Goal: Task Accomplishment & Management: Complete application form

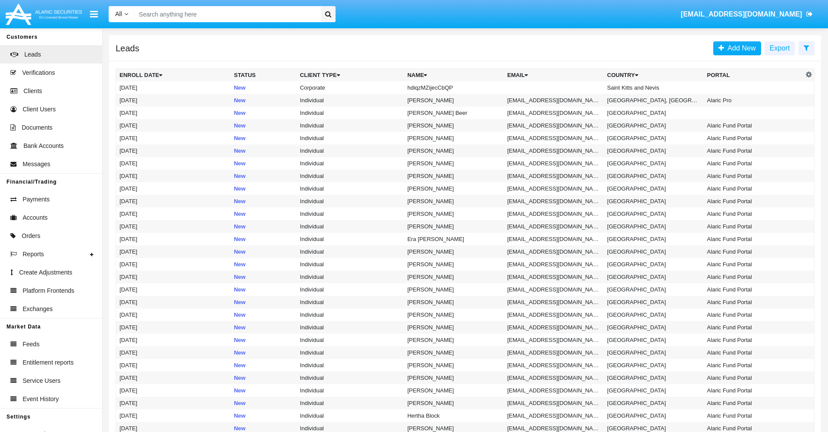
click at [806, 47] on icon at bounding box center [806, 47] width 6 height 7
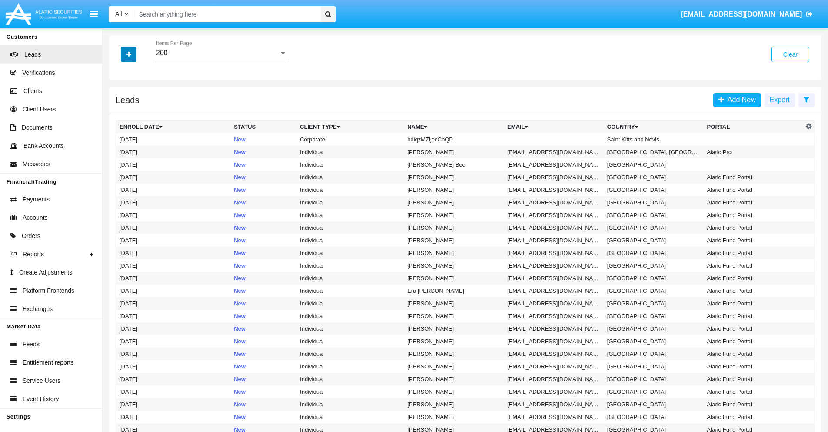
click at [129, 54] on icon "button" at bounding box center [128, 54] width 5 height 6
click at [136, 97] on span "Name" at bounding box center [135, 97] width 19 height 10
click at [120, 101] on input "Name" at bounding box center [119, 101] width 0 height 0
checkbox input "true"
click at [129, 54] on icon "button" at bounding box center [128, 54] width 5 height 6
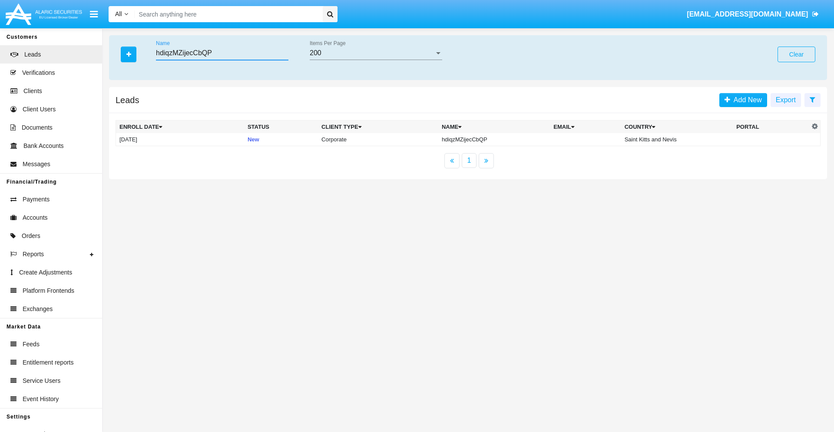
type input "hdiqzMZijecCbQP"
click at [496, 139] on td "hdiqzMZijecCbQP" at bounding box center [494, 139] width 112 height 13
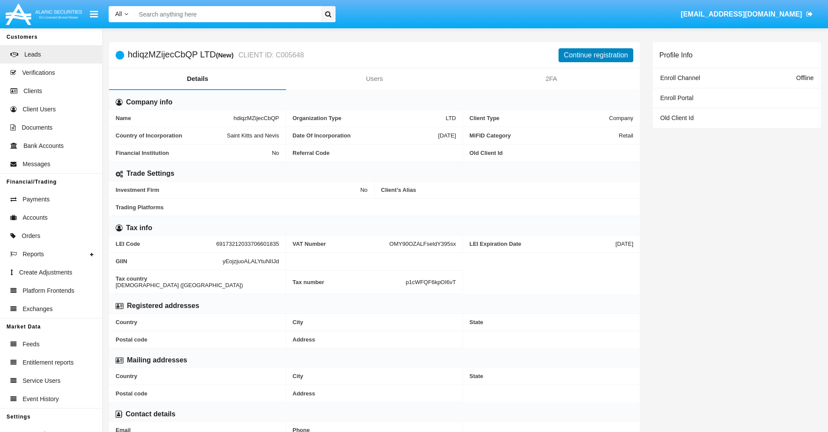
click at [596, 55] on button "Continue registration" at bounding box center [595, 55] width 75 height 14
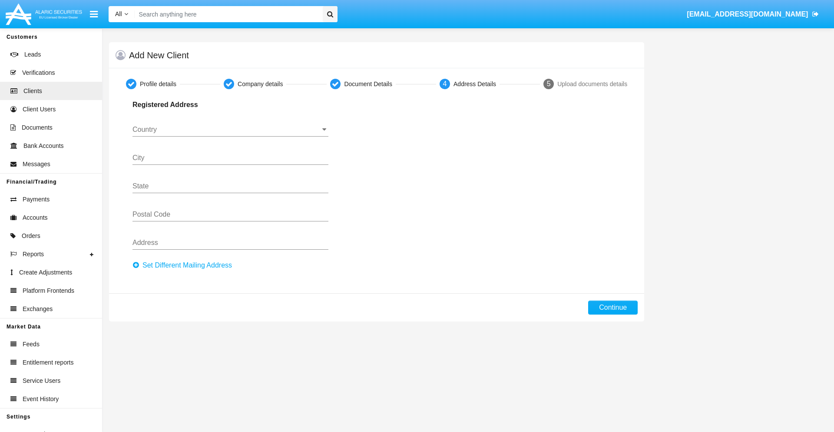
click at [185, 265] on button "Set Different Mailing Address" at bounding box center [185, 265] width 105 height 14
click at [230, 129] on input "Country" at bounding box center [231, 130] width 196 height 8
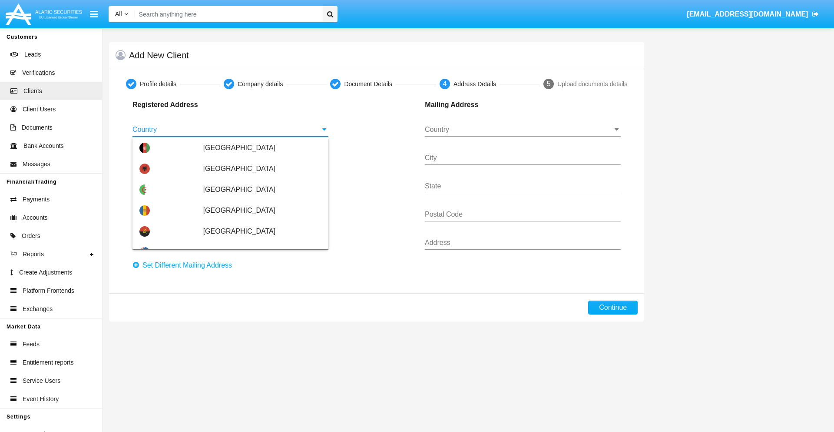
scroll to position [515, 0]
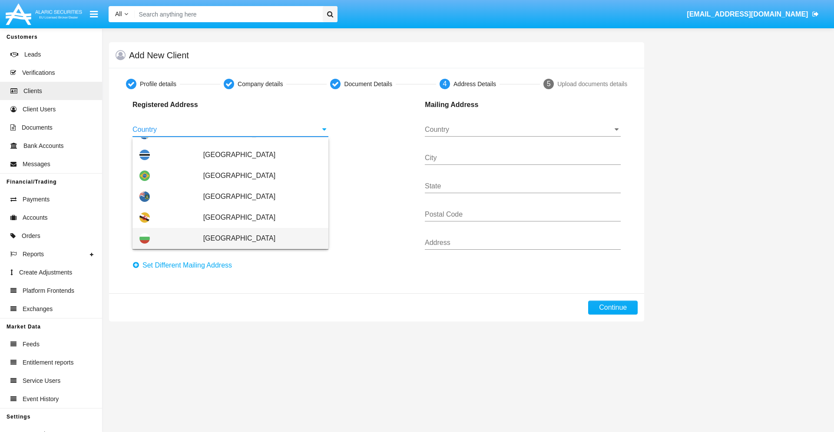
click at [258, 238] on span "[GEOGRAPHIC_DATA]" at bounding box center [262, 238] width 118 height 21
type input "[GEOGRAPHIC_DATA]"
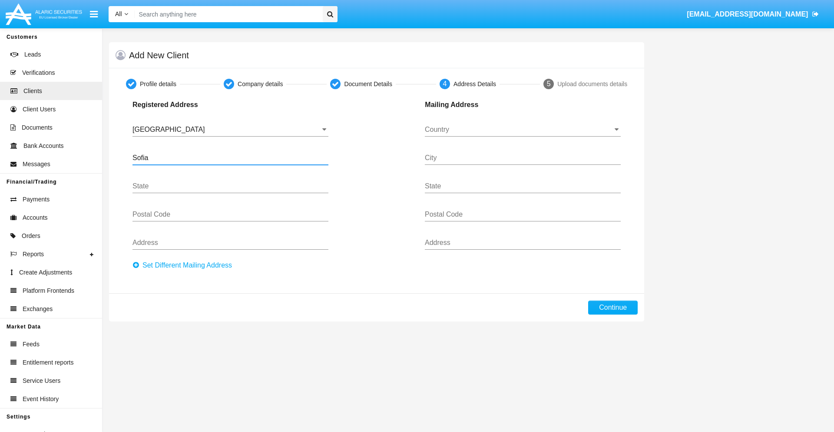
type input "Sofia"
type input "1000"
type input "[PERSON_NAME]"
click at [523, 129] on input "Country" at bounding box center [523, 130] width 196 height 8
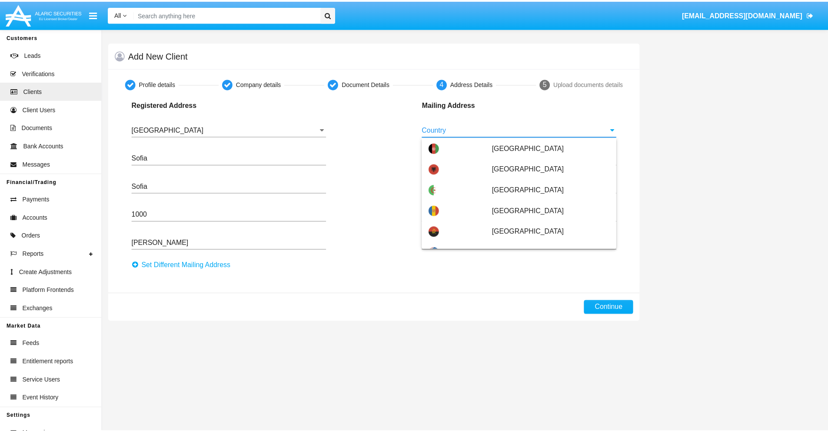
scroll to position [56, 0]
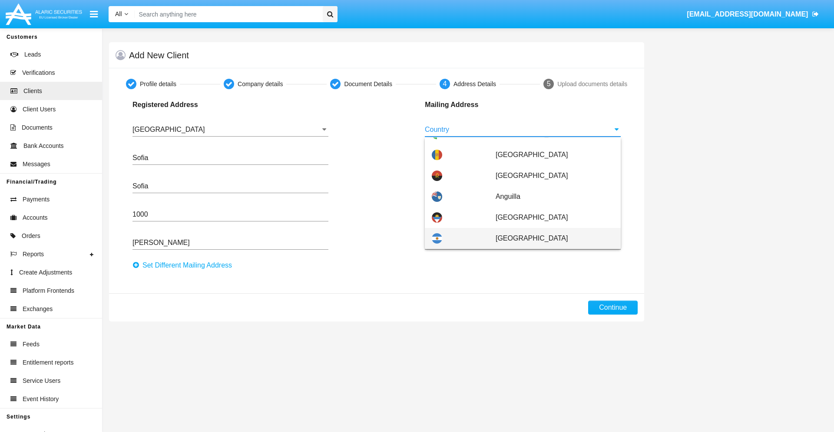
click at [550, 238] on span "[GEOGRAPHIC_DATA]" at bounding box center [555, 238] width 118 height 21
type input "[GEOGRAPHIC_DATA]"
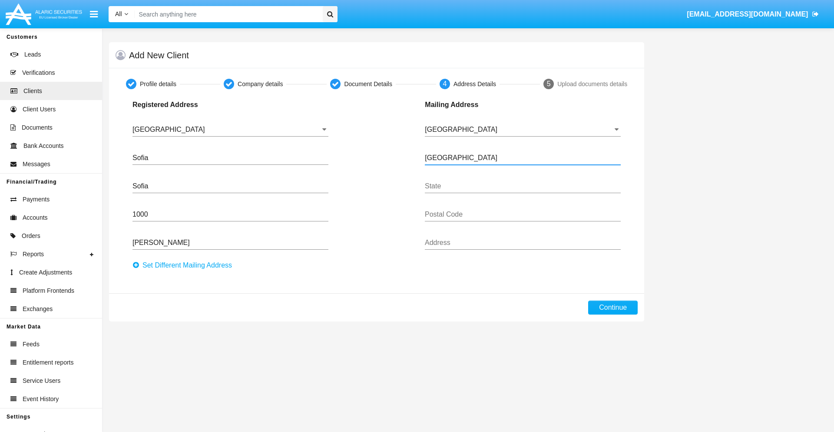
type input "[GEOGRAPHIC_DATA]"
type input "7777"
type input "Test Mail Address"
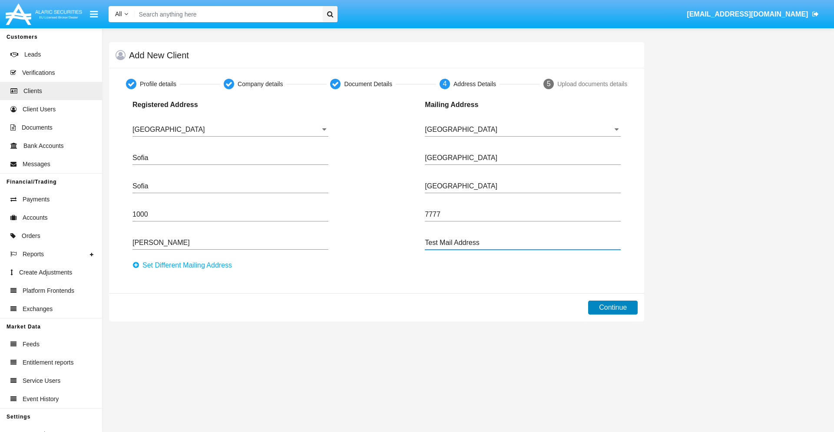
click at [613, 307] on button "Continue" at bounding box center [613, 307] width 50 height 14
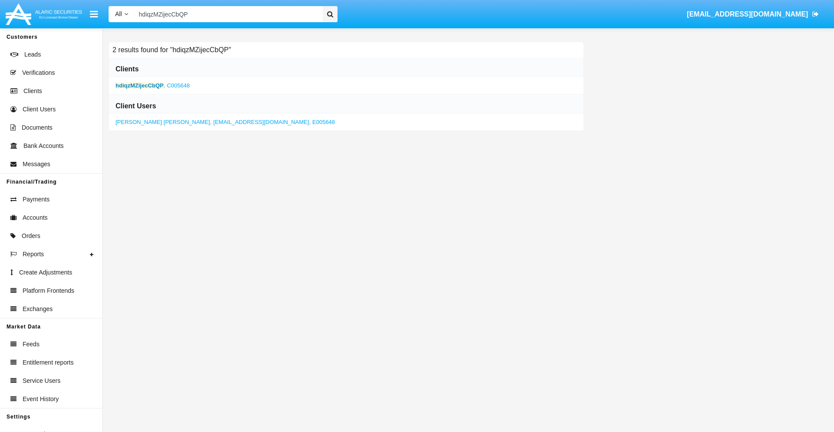
type input "hdiqzMZijecCbQP"
click at [139, 85] on b "hdiqzMZijecCbQP" at bounding box center [140, 85] width 48 height 7
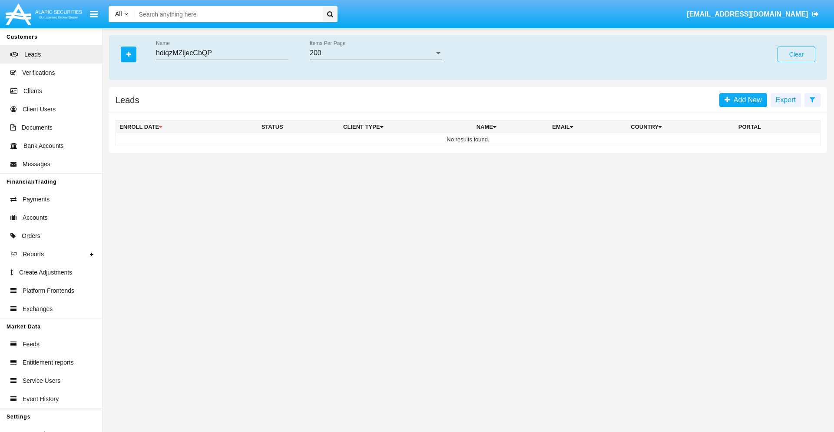
click at [797, 54] on button "Clear" at bounding box center [797, 54] width 38 height 16
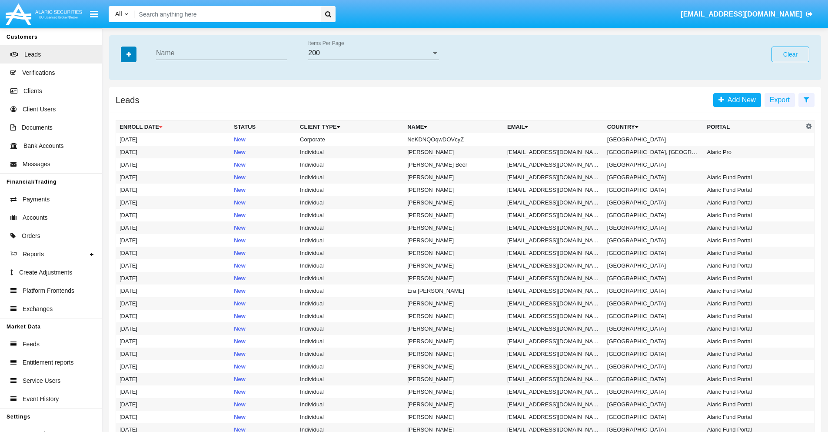
click at [129, 54] on icon "button" at bounding box center [128, 54] width 5 height 6
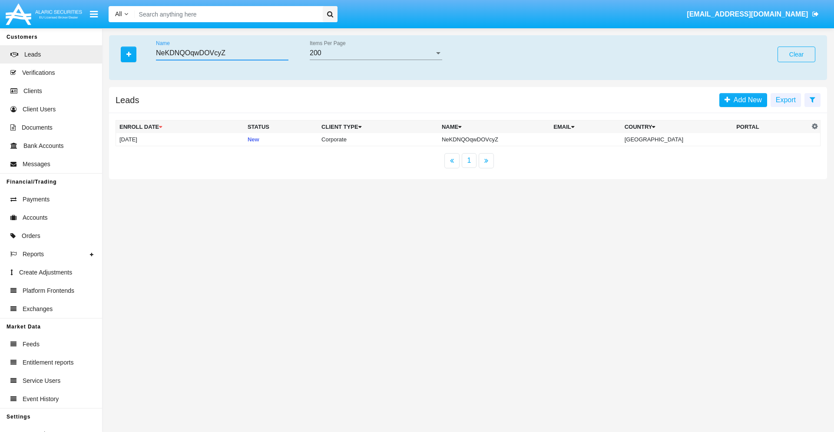
type input "NeKDNQOqwDOVcyZ"
click at [501, 139] on td "NeKDNQOqwDOVcyZ" at bounding box center [494, 139] width 112 height 13
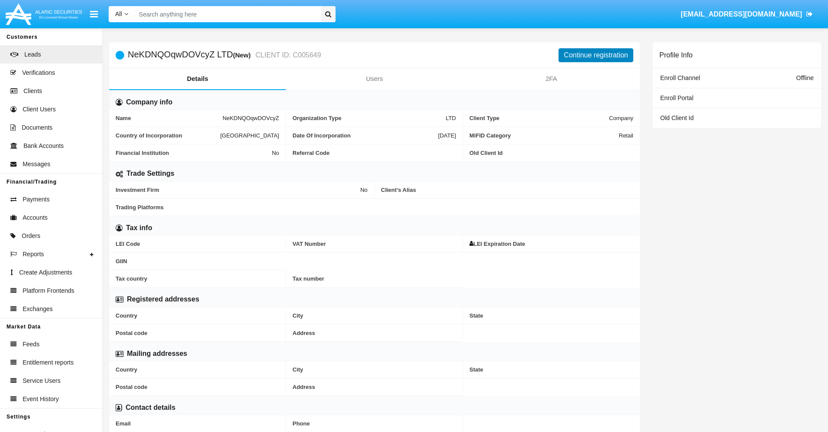
click at [596, 55] on button "Continue registration" at bounding box center [595, 55] width 75 height 14
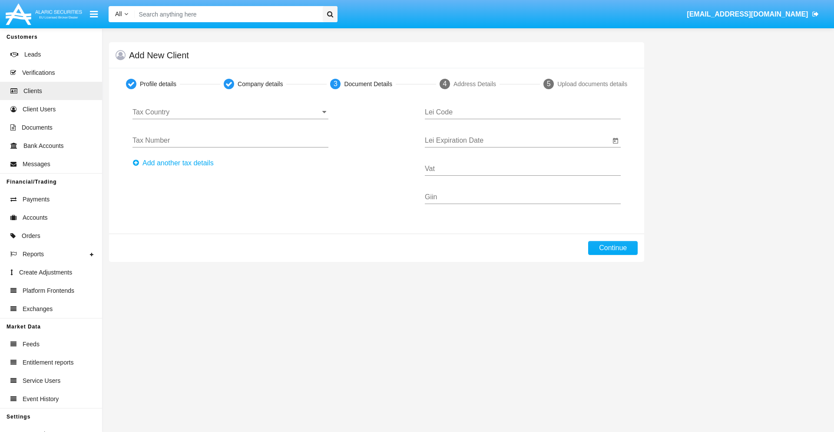
click at [230, 112] on input "Tax Country" at bounding box center [231, 112] width 196 height 8
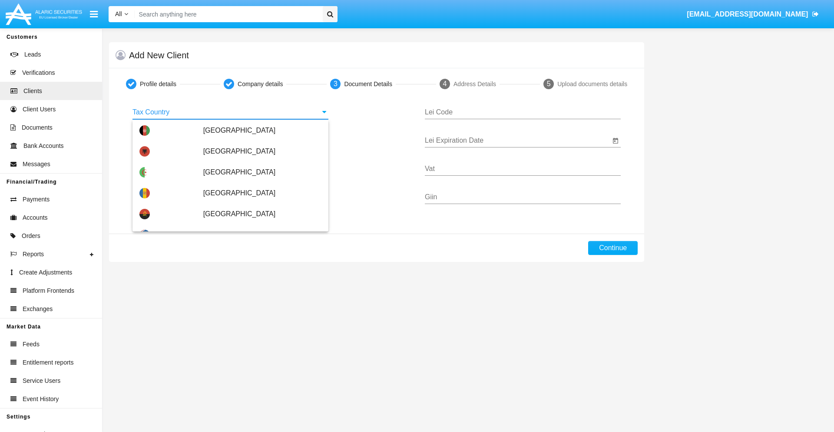
scroll to position [515, 0]
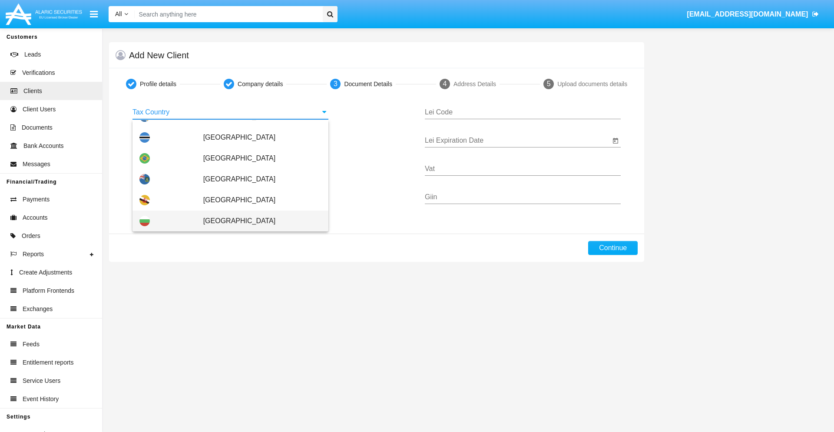
click at [258, 221] on span "[GEOGRAPHIC_DATA]" at bounding box center [262, 220] width 118 height 21
type input "[GEOGRAPHIC_DATA]"
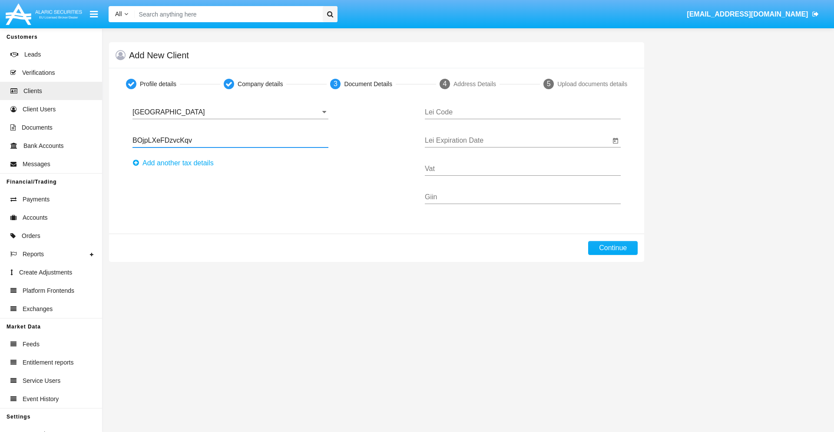
type input "BOjpLXeFDzvcKqv"
click at [176, 163] on button "Аdd another tax details" at bounding box center [176, 163] width 86 height 14
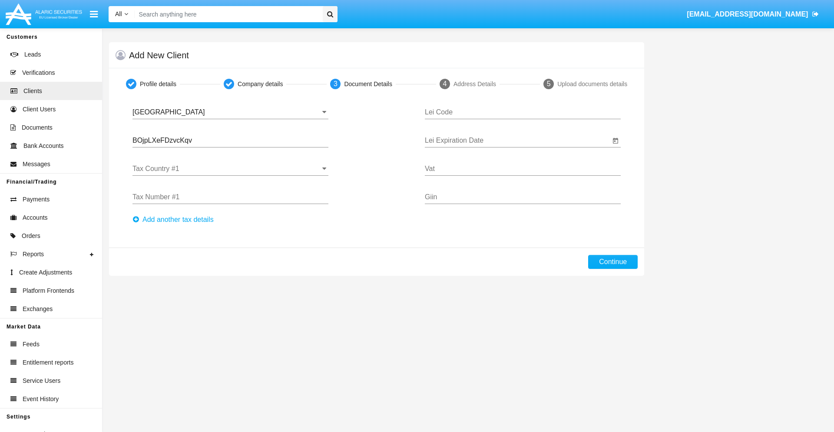
click at [230, 169] on input "Tax Country #1" at bounding box center [231, 169] width 196 height 8
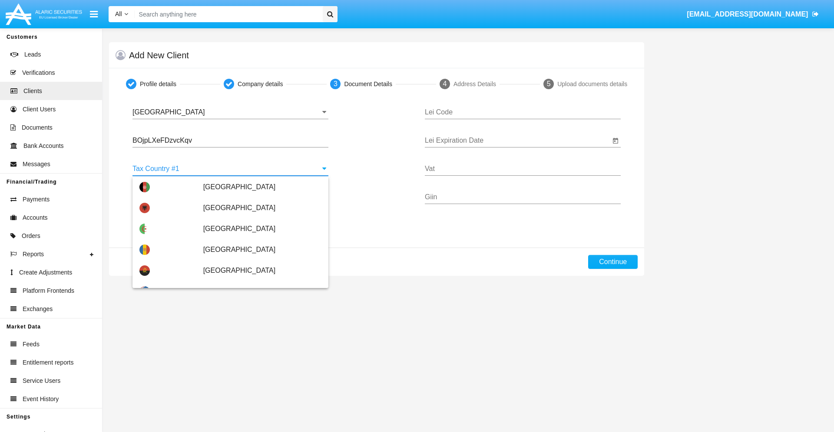
scroll to position [1933, 0]
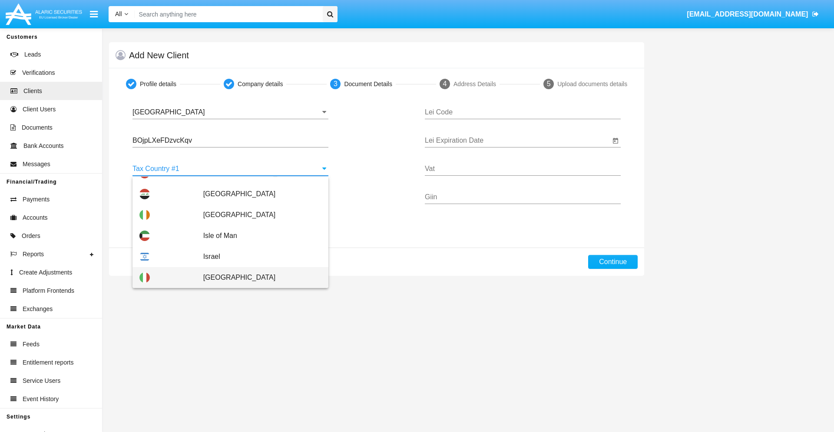
click at [258, 277] on span "[GEOGRAPHIC_DATA]" at bounding box center [262, 277] width 118 height 21
type input "[GEOGRAPHIC_DATA]"
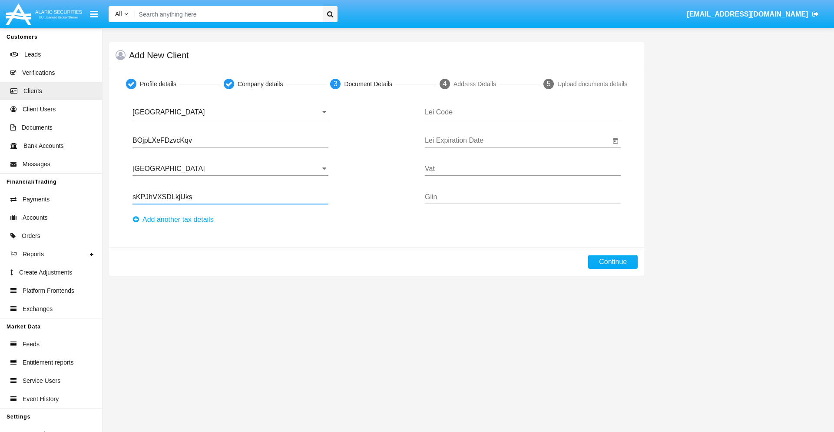
type input "sKPJhVXSDLkjUks"
click at [176, 219] on button "Аdd another tax details" at bounding box center [176, 219] width 86 height 14
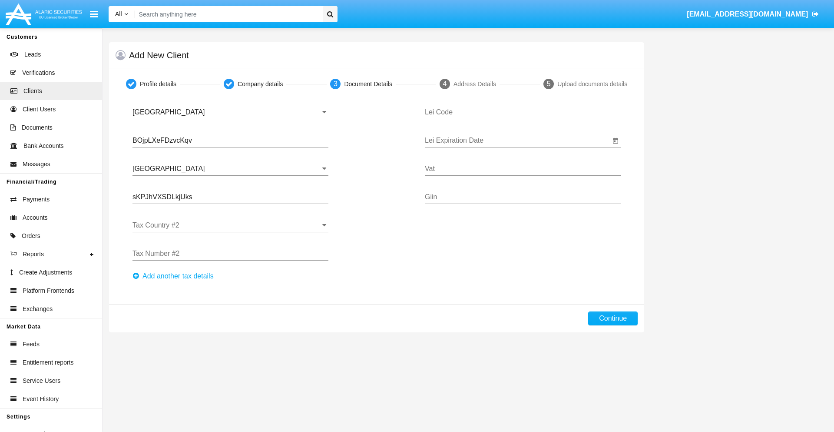
click at [230, 225] on input "Tax Country #2" at bounding box center [231, 225] width 196 height 8
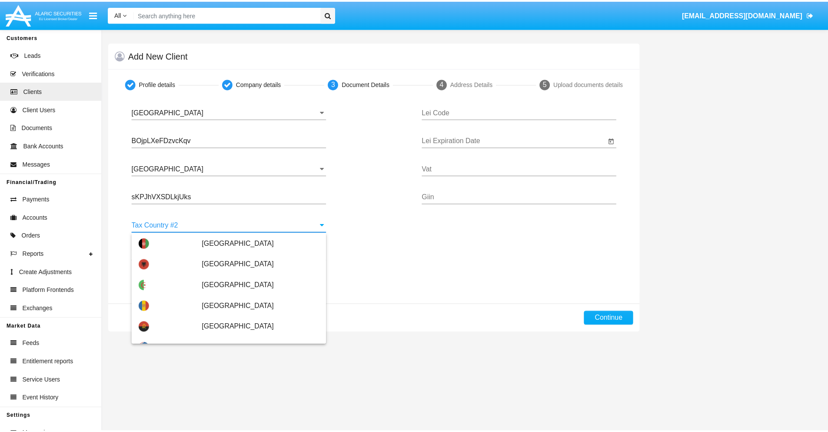
scroll to position [3873, 0]
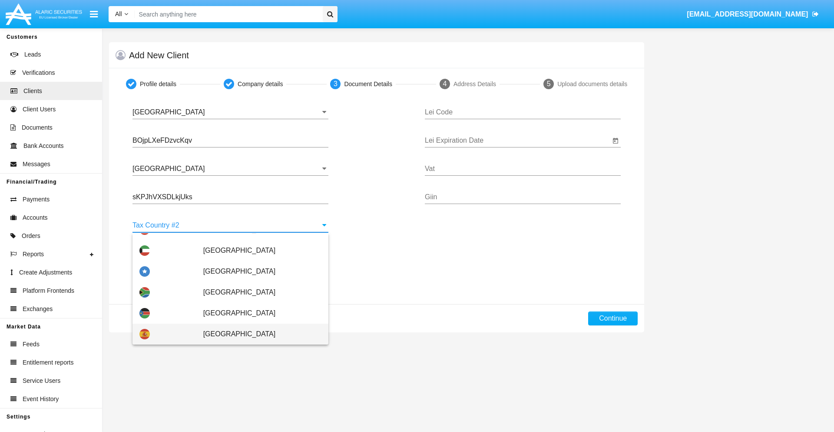
click at [258, 334] on span "[GEOGRAPHIC_DATA]" at bounding box center [262, 333] width 118 height 21
type input "[GEOGRAPHIC_DATA]"
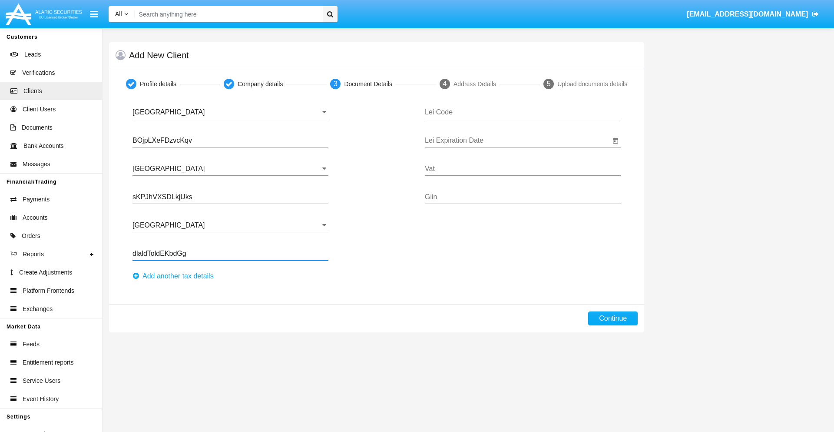
type input "dlaldToldEKbdGg"
type input "JQKRURDIMIOUJCGZWONK"
click at [518, 140] on input "Lei Expiration Date" at bounding box center [518, 140] width 186 height 8
click at [451, 166] on span "SEP 2025" at bounding box center [444, 166] width 19 height 7
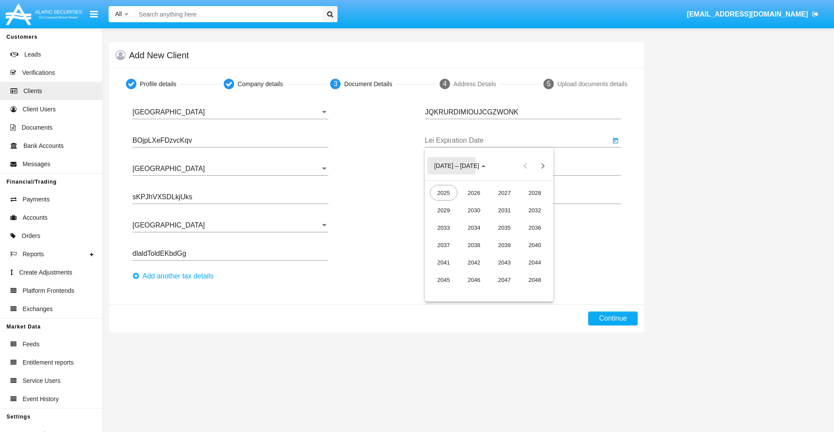
click at [535, 245] on div "2040" at bounding box center [534, 245] width 27 height 16
click at [474, 227] on div "JUN" at bounding box center [474, 227] width 27 height 16
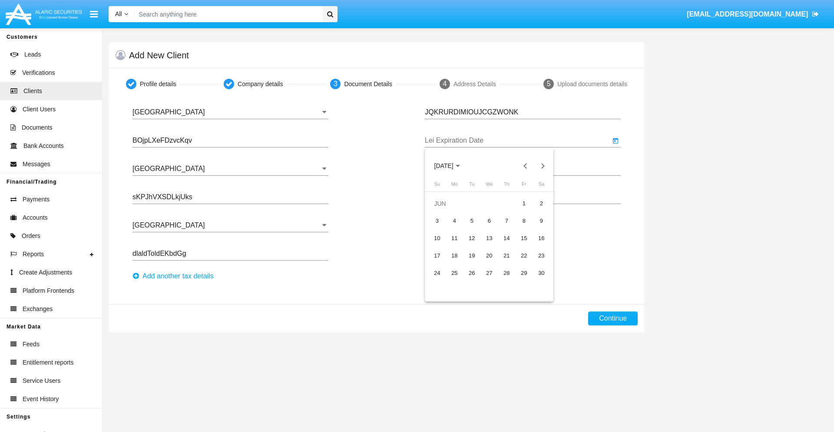
click at [524, 238] on div "15" at bounding box center [524, 238] width 16 height 16
type input "[DATE]"
type input "iYSMGExwnaHDokP"
type input "BktrCGexWJyzEyA"
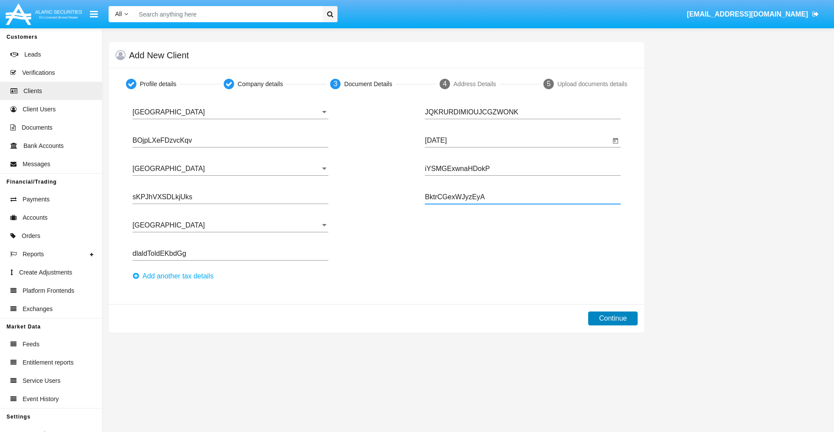
click at [613, 318] on button "Continue" at bounding box center [613, 318] width 50 height 14
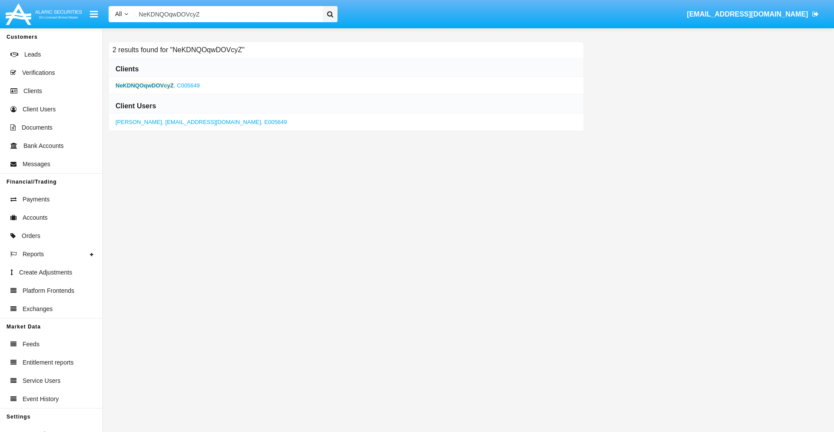
type input "NeKDNQOqwDOVcyZ"
click at [144, 85] on b "NeKDNQOqwDOVcyZ" at bounding box center [145, 85] width 58 height 7
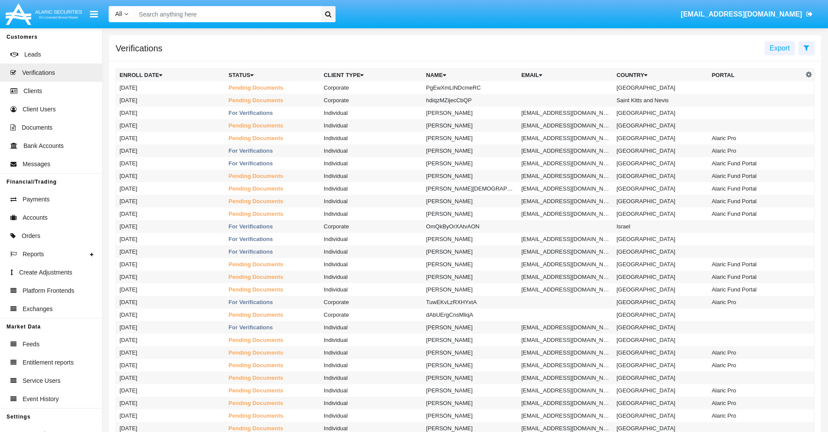
click at [806, 47] on icon at bounding box center [806, 47] width 6 height 7
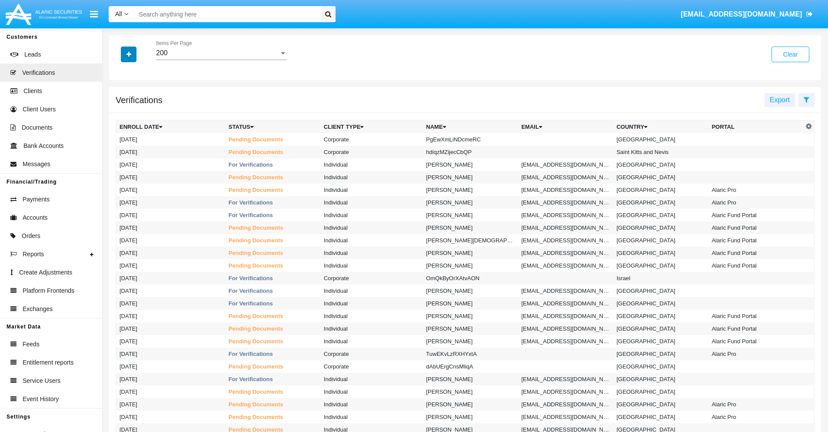
click at [129, 54] on icon "button" at bounding box center [128, 54] width 5 height 6
click at [136, 110] on span "Name" at bounding box center [135, 110] width 19 height 10
click at [120, 113] on input "Name" at bounding box center [119, 113] width 0 height 0
checkbox input "true"
click at [129, 54] on icon "button" at bounding box center [128, 54] width 5 height 6
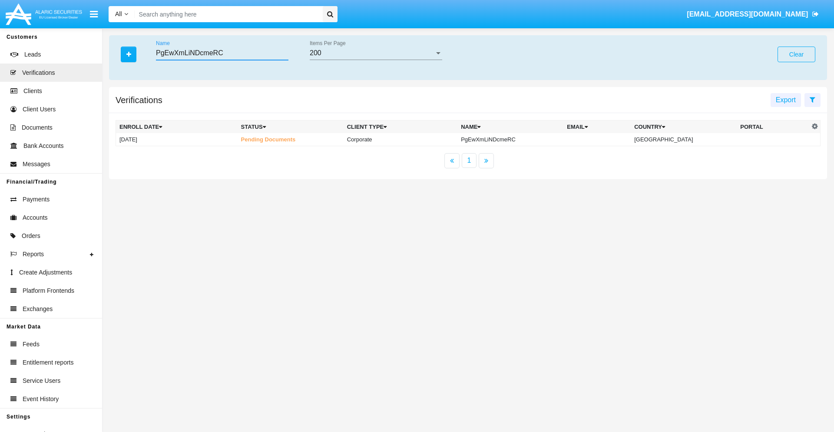
type input "PgEwXmLiNDcmeRC"
click at [518, 139] on td "PgEwXmLiNDcmeRC" at bounding box center [511, 139] width 106 height 13
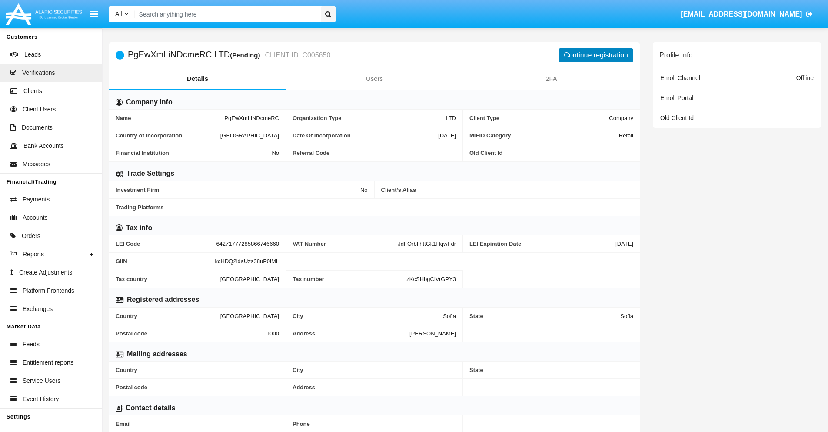
click at [596, 55] on button "Continue registration" at bounding box center [595, 55] width 75 height 14
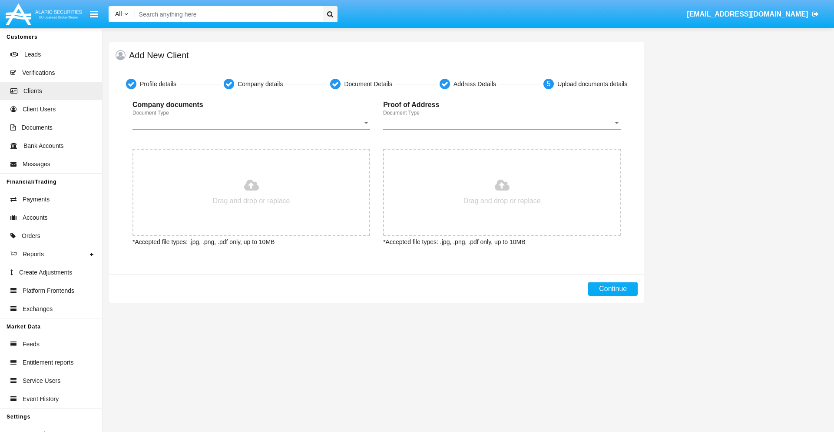
click at [251, 123] on span "Document Type" at bounding box center [248, 123] width 230 height 8
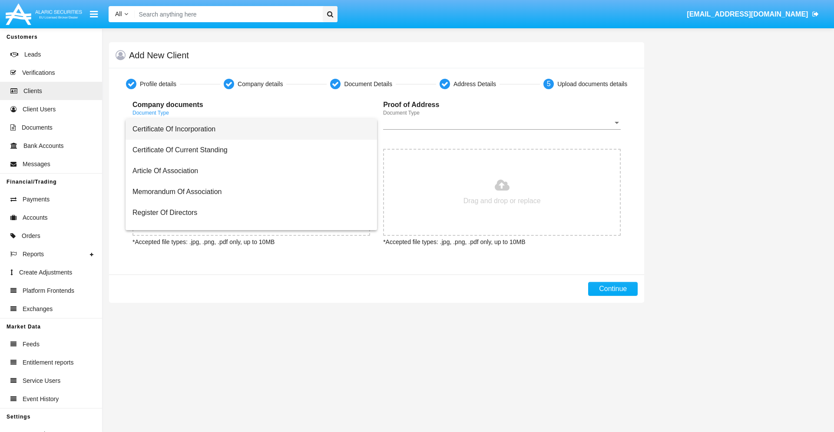
click at [248, 129] on span "Certificate Of Incorporation" at bounding box center [252, 129] width 238 height 21
type input "C:\fakepath\passport.png"
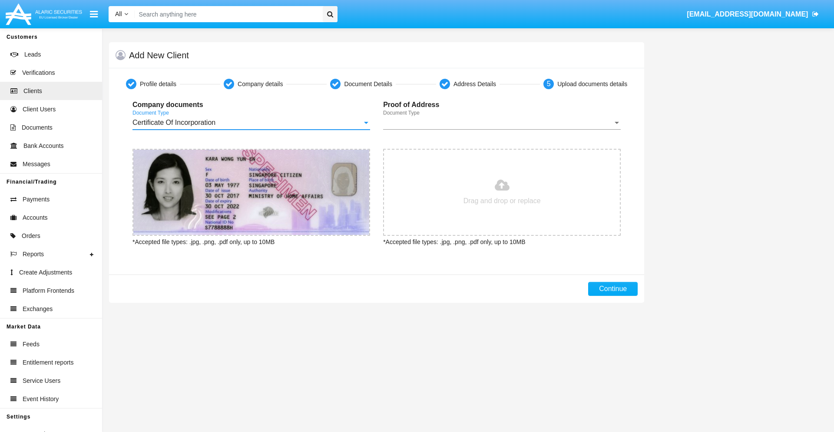
click at [502, 123] on span "Document Type" at bounding box center [498, 123] width 230 height 8
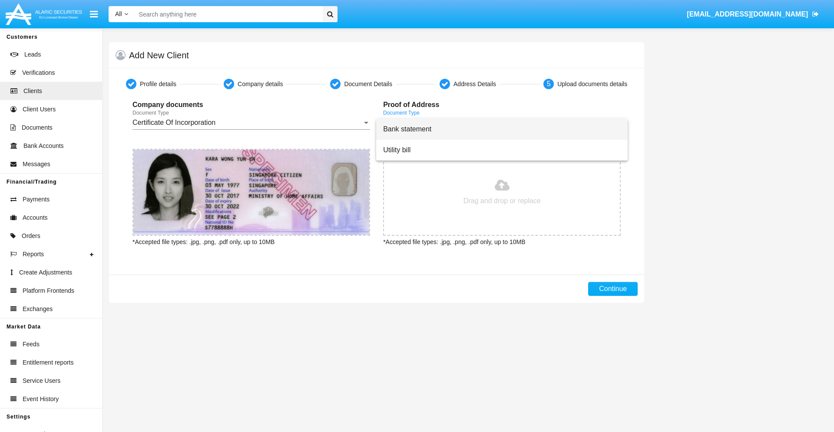
click at [502, 129] on span "Bank statement" at bounding box center [502, 129] width 238 height 21
type input "C:\fakepath\bank-statement.png"
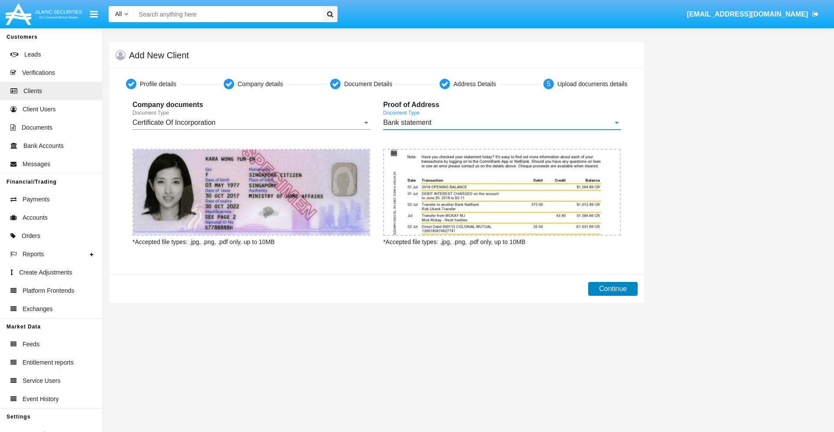
click at [613, 289] on button "Continue" at bounding box center [613, 289] width 50 height 14
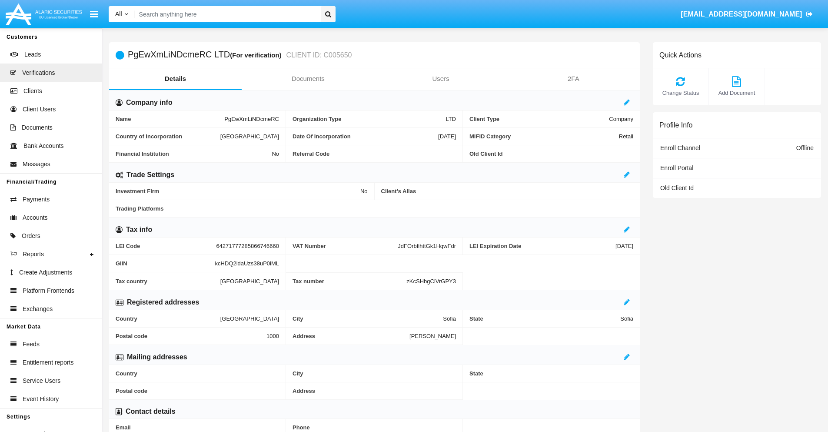
click at [308, 79] on link "Documents" at bounding box center [308, 78] width 133 height 21
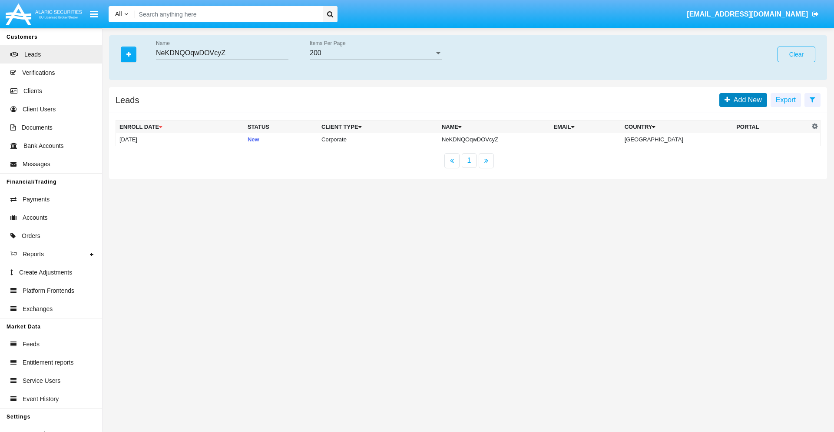
click at [746, 100] on span "Add New" at bounding box center [746, 99] width 32 height 7
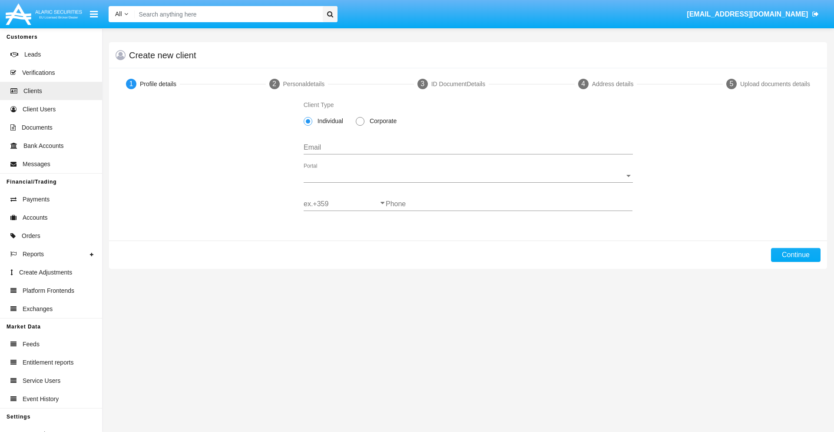
click at [382, 121] on span "Corporate" at bounding box center [382, 120] width 34 height 9
click at [360, 126] on input "Corporate" at bounding box center [360, 126] width 0 height 0
radio input "true"
type input "tnh_iwz@yid.mcs.mo"
click at [468, 176] on span "Portal" at bounding box center [465, 176] width 322 height 8
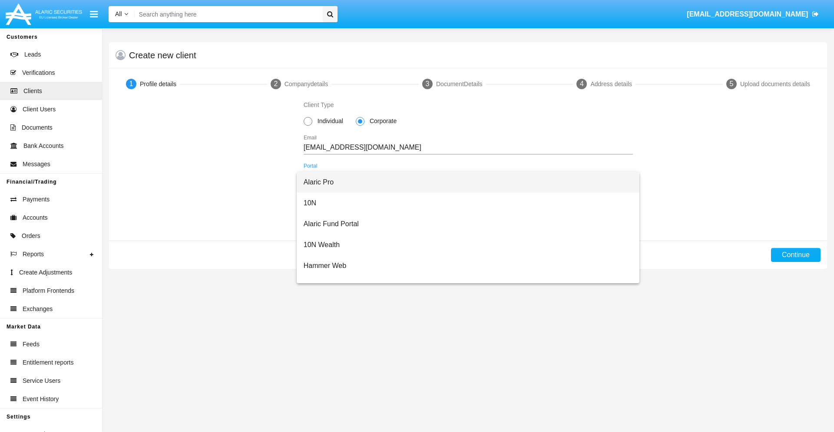
click at [465, 182] on span "Alaric Pro" at bounding box center [468, 182] width 329 height 21
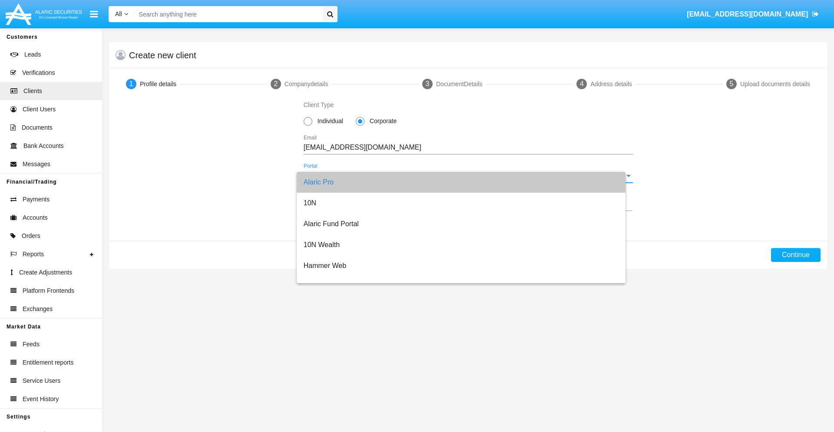
click at [345, 204] on input "ex.+359" at bounding box center [345, 204] width 82 height 8
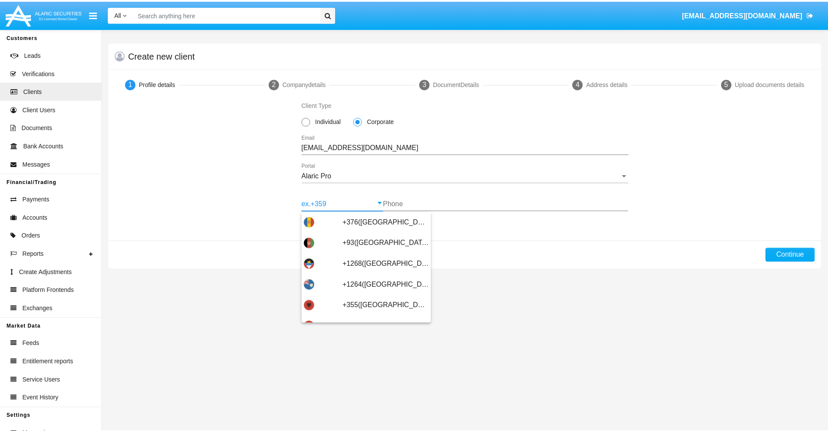
scroll to position [285, 0]
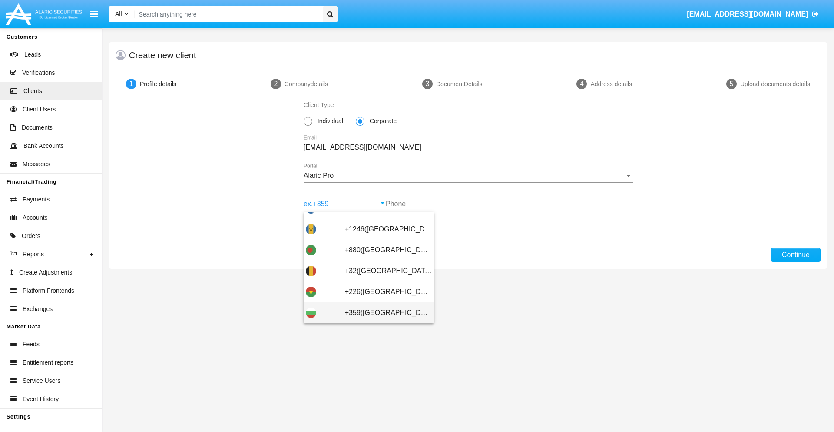
click at [382, 312] on span "+359(Bulgaria)" at bounding box center [388, 312] width 87 height 21
type input "+359(Bulgaria)"
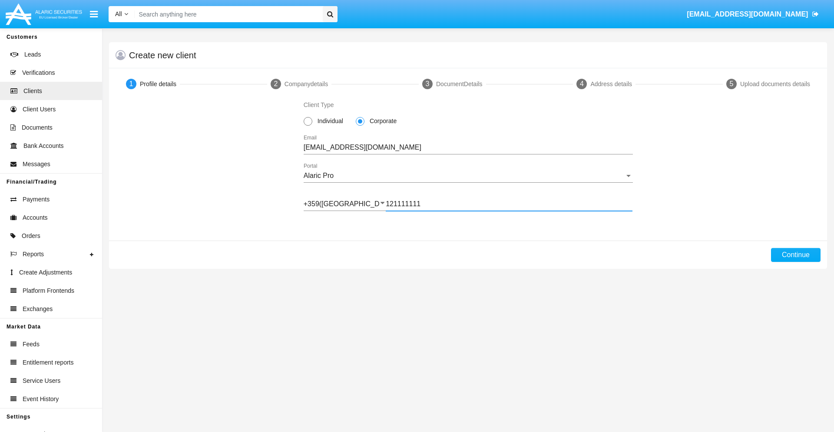
type input "121111111"
click at [796, 255] on button "Continue" at bounding box center [796, 255] width 50 height 14
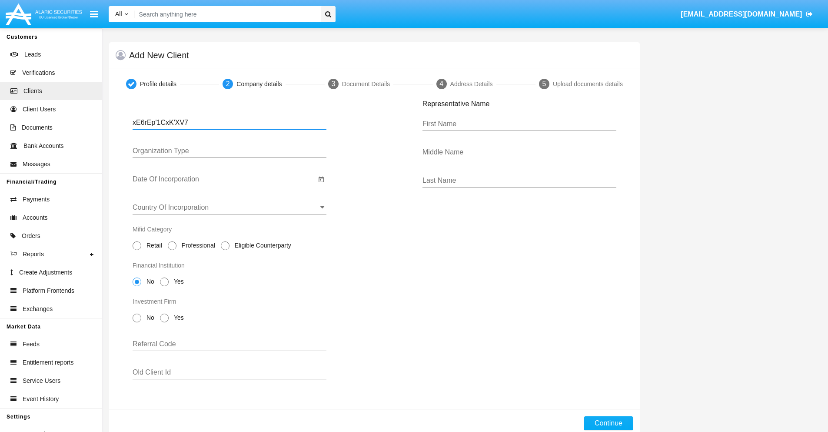
type input "xE6rEp'1CxK'XV7"
type input "LTD"
click at [224, 179] on input "Date Of Incorporation" at bounding box center [224, 179] width 183 height 8
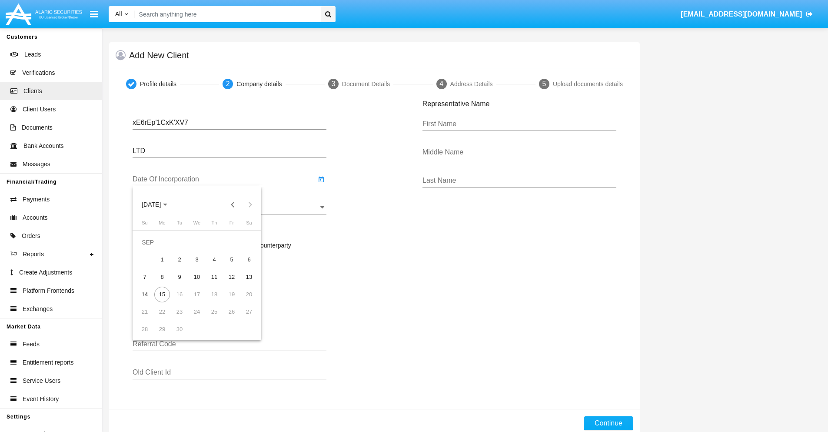
click at [159, 204] on span "SEP 2025" at bounding box center [151, 204] width 19 height 7
click at [232, 204] on button "Previous 20 years" at bounding box center [232, 204] width 17 height 17
click at [212, 318] on div "2000" at bounding box center [212, 318] width 27 height 16
click at [151, 249] on div "JAN" at bounding box center [151, 249] width 27 height 16
click at [249, 242] on div "1" at bounding box center [249, 242] width 16 height 16
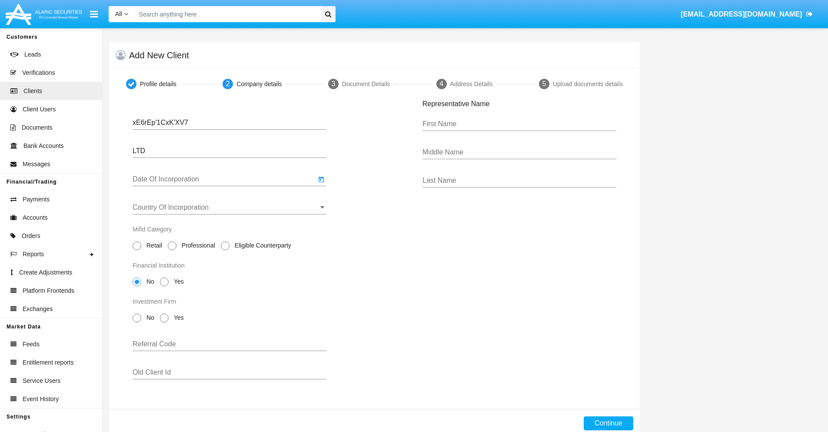
type input "01/01/00"
click at [229, 207] on input "Country Of Incorporation" at bounding box center [230, 207] width 194 height 8
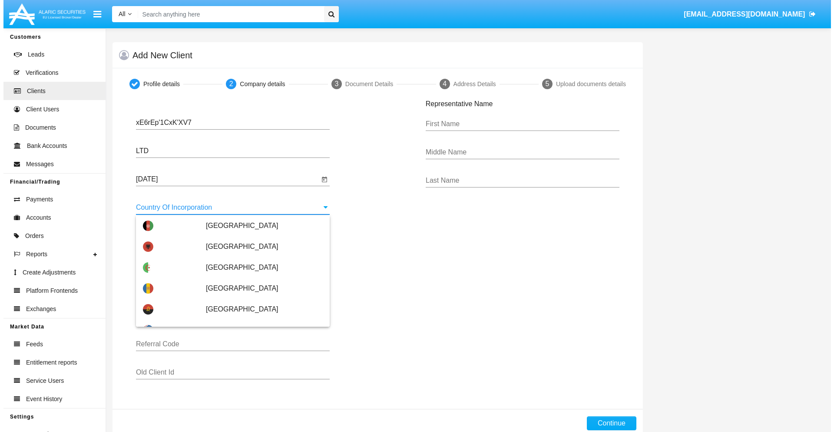
scroll to position [1724, 0]
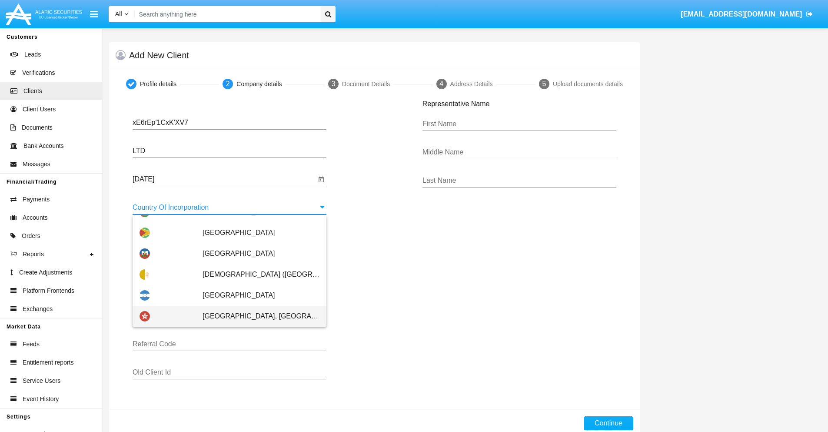
click at [256, 316] on span "[GEOGRAPHIC_DATA], [GEOGRAPHIC_DATA]" at bounding box center [261, 315] width 117 height 21
type input "[GEOGRAPHIC_DATA], [GEOGRAPHIC_DATA]"
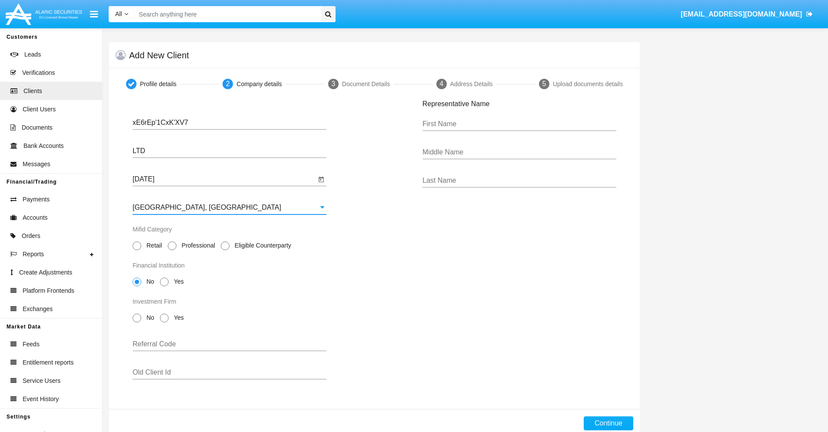
click at [196, 245] on span "Professional" at bounding box center [196, 245] width 41 height 9
click at [172, 250] on input "Professional" at bounding box center [172, 250] width 0 height 0
radio input "true"
click at [149, 281] on span "No" at bounding box center [148, 281] width 15 height 9
click at [137, 286] on input "No" at bounding box center [136, 286] width 0 height 0
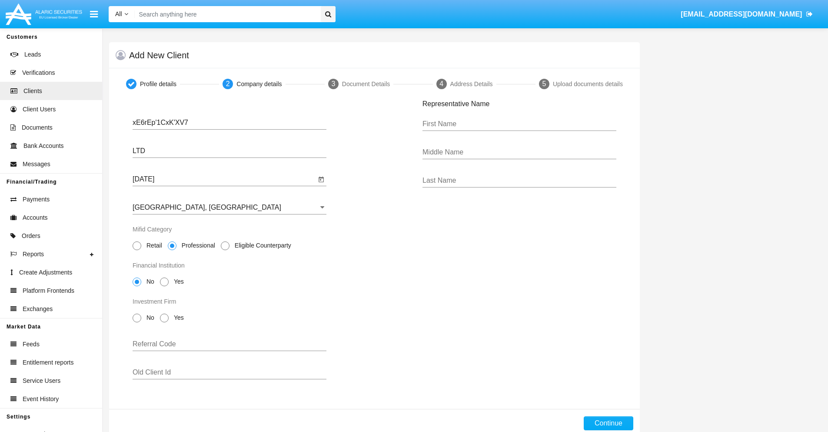
click at [149, 317] on span "No" at bounding box center [148, 317] width 15 height 9
click at [137, 322] on input "No" at bounding box center [136, 322] width 0 height 0
radio input "true"
type input "toQYXvuYpUSCejh"
type input "uosSpcHqvBSSSxQ"
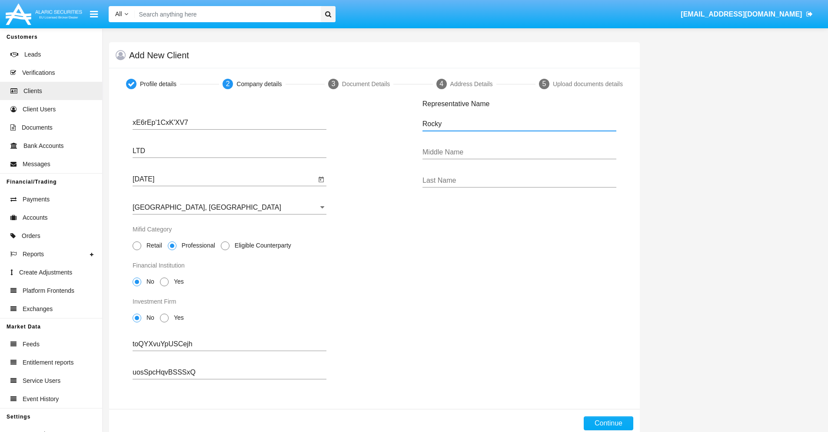
type input "Rocky"
type input "Loan"
type input "Mertz"
click at [608, 423] on button "Continue" at bounding box center [609, 423] width 50 height 14
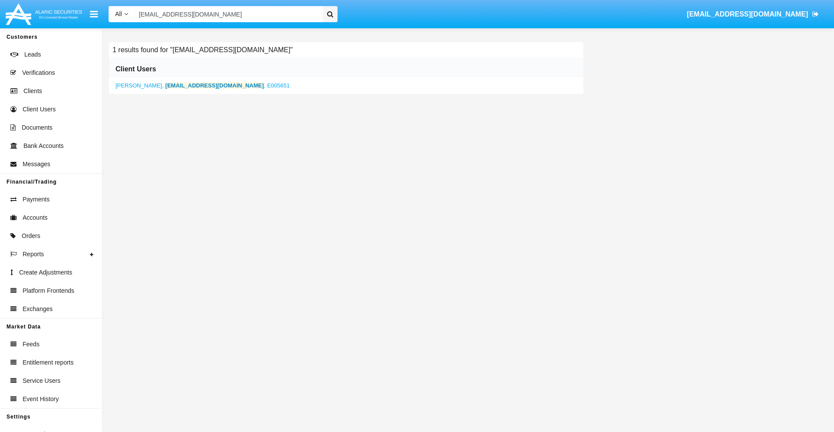
type input "tnh_iwz@yid.mcs.mo"
click at [179, 85] on b "tnh_iwz@yid.mcs.mo" at bounding box center [215, 85] width 99 height 7
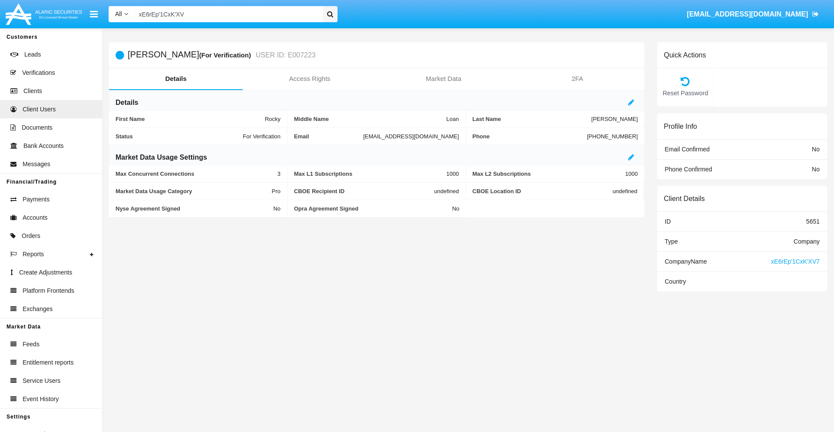
type input "xE6rEp'1CxK'XV7"
